Goal: Check status: Check status

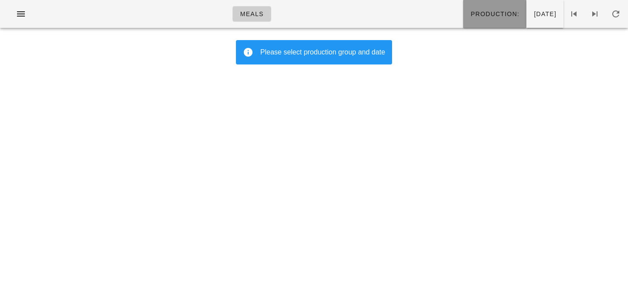
click at [470, 13] on span "Production:" at bounding box center [494, 13] width 49 height 7
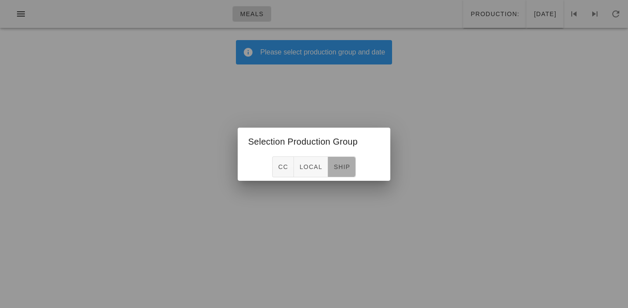
click at [338, 168] on span "ship" at bounding box center [341, 167] width 17 height 7
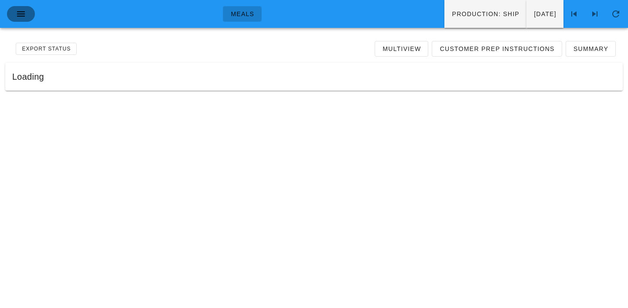
click at [17, 11] on icon "button" at bounding box center [21, 14] width 10 height 10
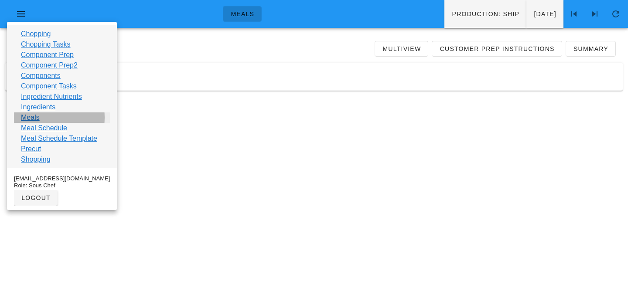
click at [27, 116] on link "Meals" at bounding box center [30, 118] width 19 height 10
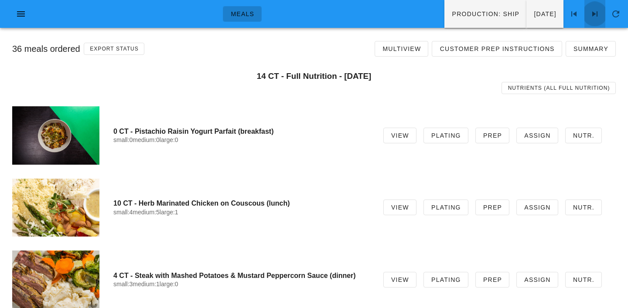
click at [592, 18] on icon at bounding box center [595, 14] width 10 height 10
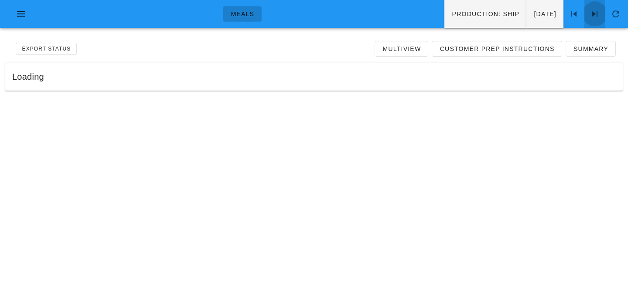
click at [592, 18] on icon at bounding box center [595, 14] width 10 height 10
